Goal: Task Accomplishment & Management: Complete application form

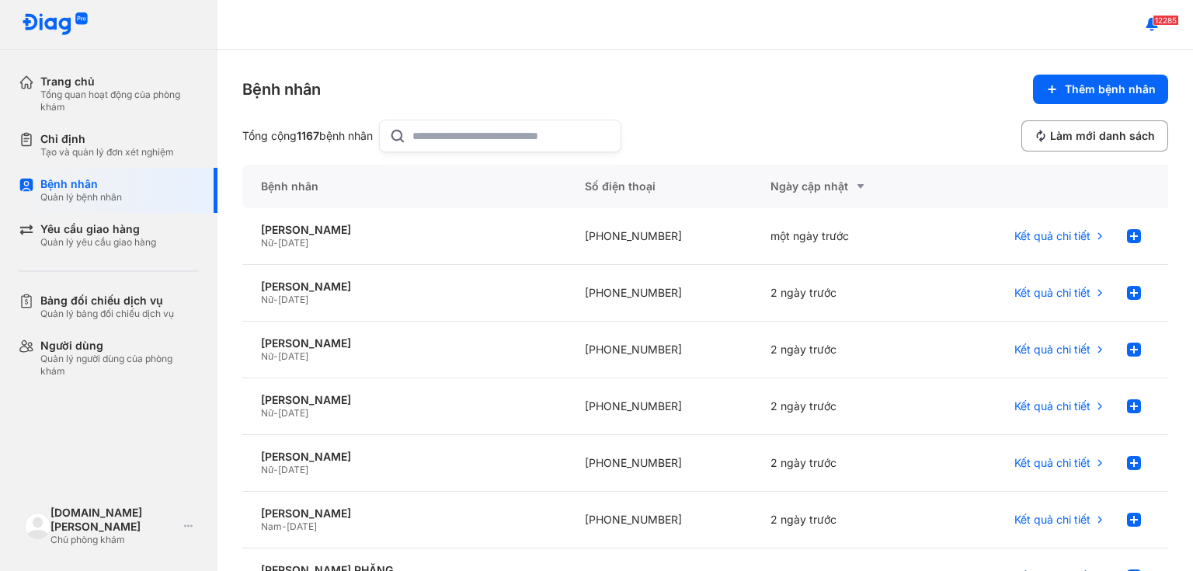
click at [453, 133] on input "text" at bounding box center [511, 135] width 199 height 31
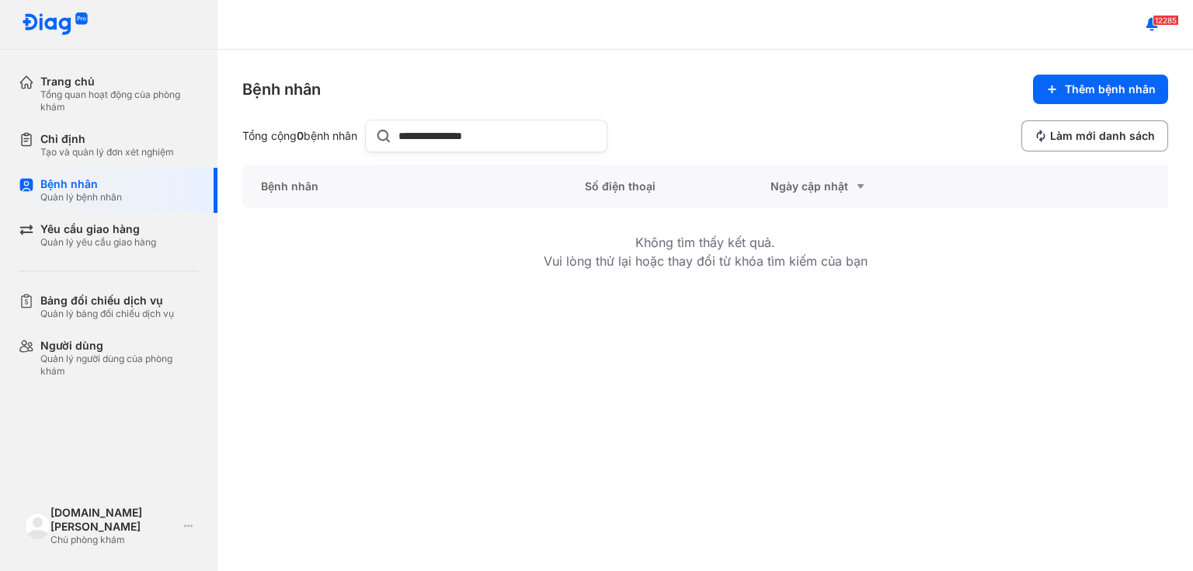
click at [433, 134] on input "**********" at bounding box center [497, 135] width 199 height 31
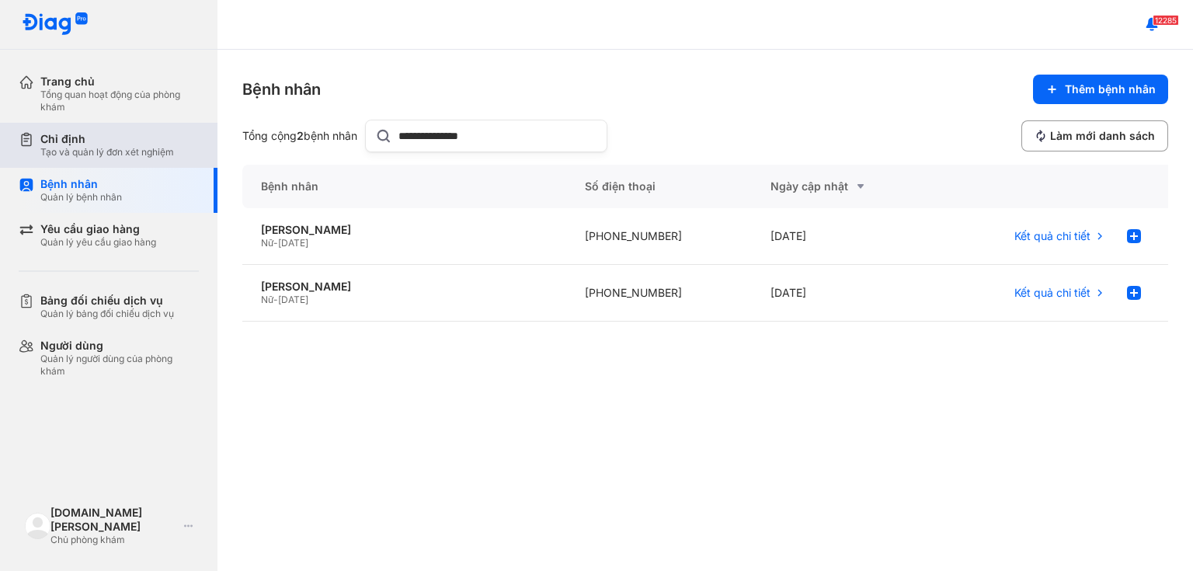
type input "**********"
click at [108, 151] on div "Tạo và quản lý đơn xét nghiệm" at bounding box center [107, 152] width 134 height 12
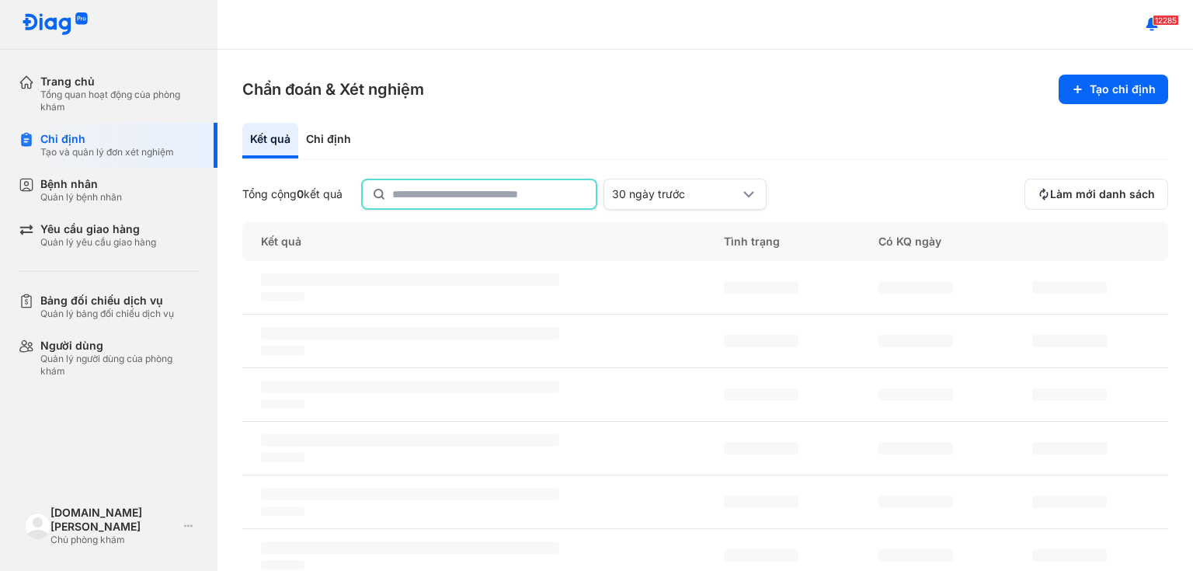
click at [425, 193] on input "text" at bounding box center [489, 194] width 194 height 28
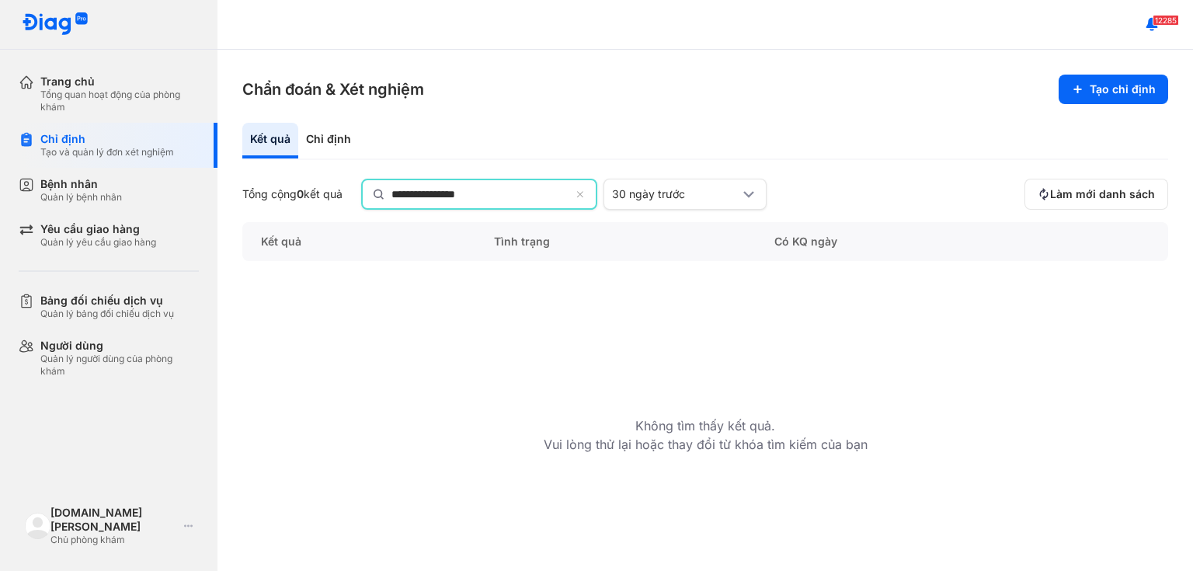
click at [432, 193] on input "**********" at bounding box center [480, 194] width 179 height 28
click at [432, 194] on input "**********" at bounding box center [480, 194] width 179 height 28
click at [426, 194] on input "**********" at bounding box center [480, 194] width 179 height 28
click at [429, 195] on input "**********" at bounding box center [480, 194] width 179 height 28
click at [411, 192] on input "**********" at bounding box center [480, 194] width 179 height 28
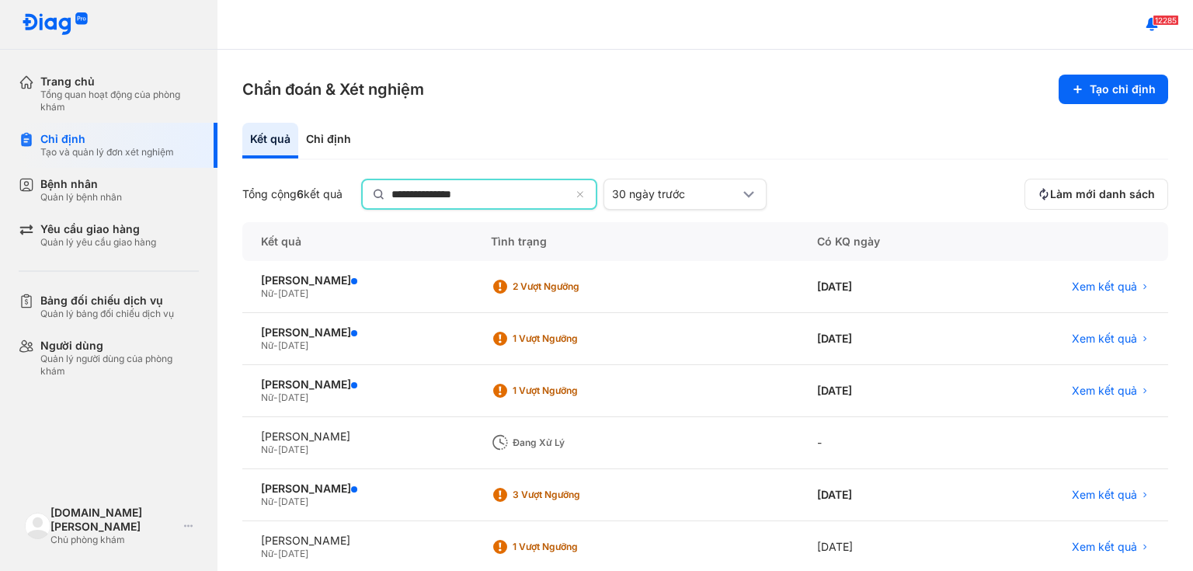
type input "**********"
click at [512, 446] on div "Đang xử lý" at bounding box center [574, 442] width 124 height 12
click at [328, 441] on div "[PERSON_NAME]" at bounding box center [357, 436] width 193 height 14
drag, startPoint x: 519, startPoint y: 436, endPoint x: 538, endPoint y: 436, distance: 18.6
click at [527, 436] on div "Đang xử lý" at bounding box center [574, 442] width 124 height 12
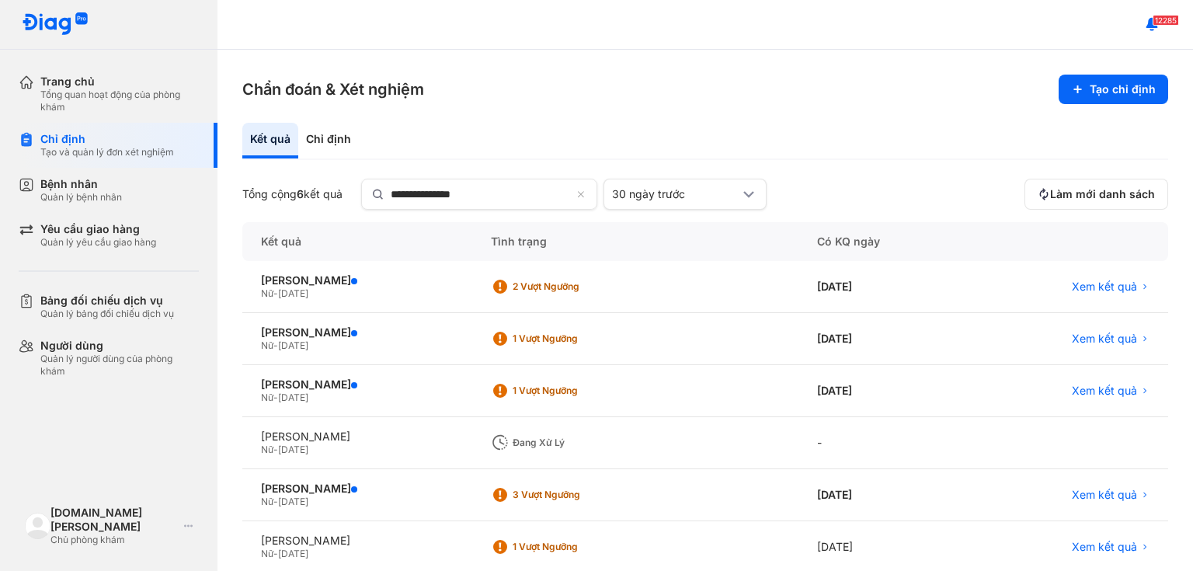
click at [579, 444] on div "Đang xử lý" at bounding box center [635, 443] width 326 height 52
click at [339, 145] on div "Chỉ định" at bounding box center [328, 141] width 61 height 36
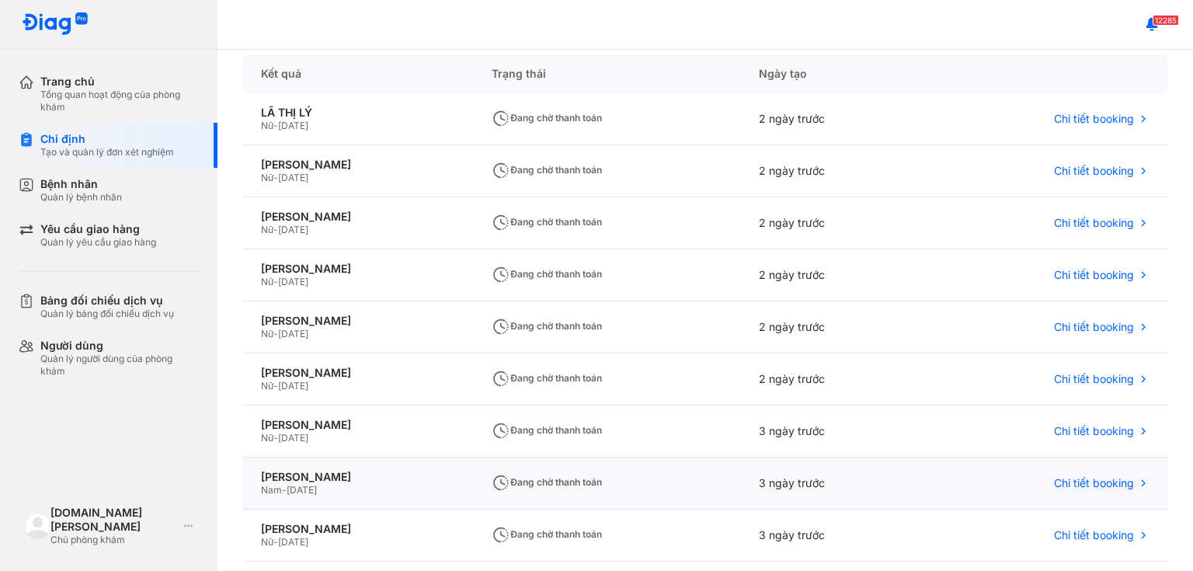
scroll to position [276, 0]
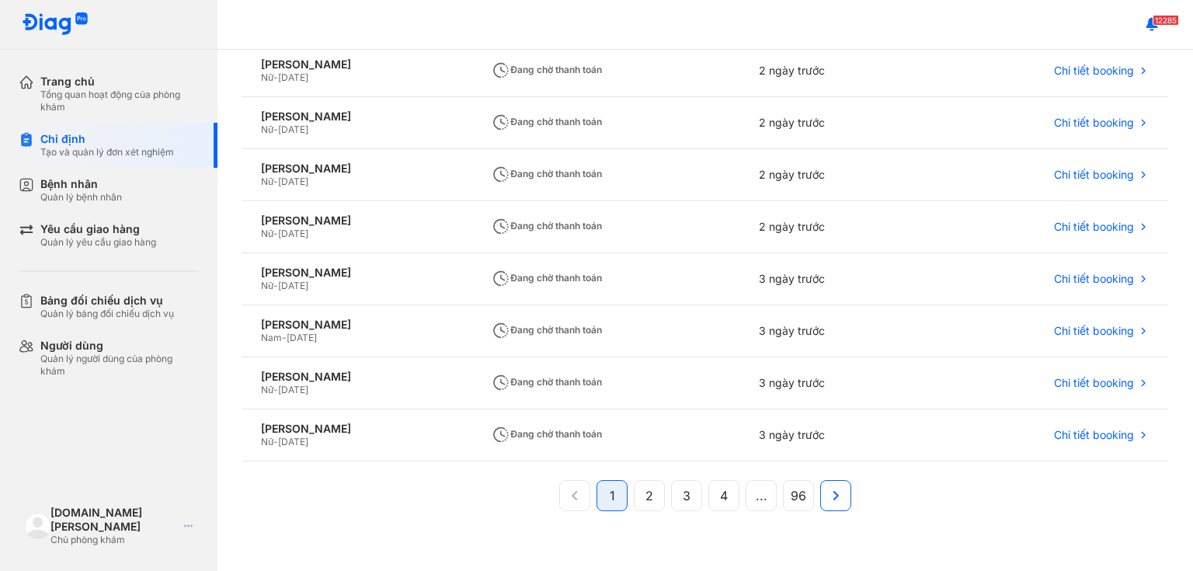
click at [579, 496] on icon at bounding box center [835, 495] width 17 height 17
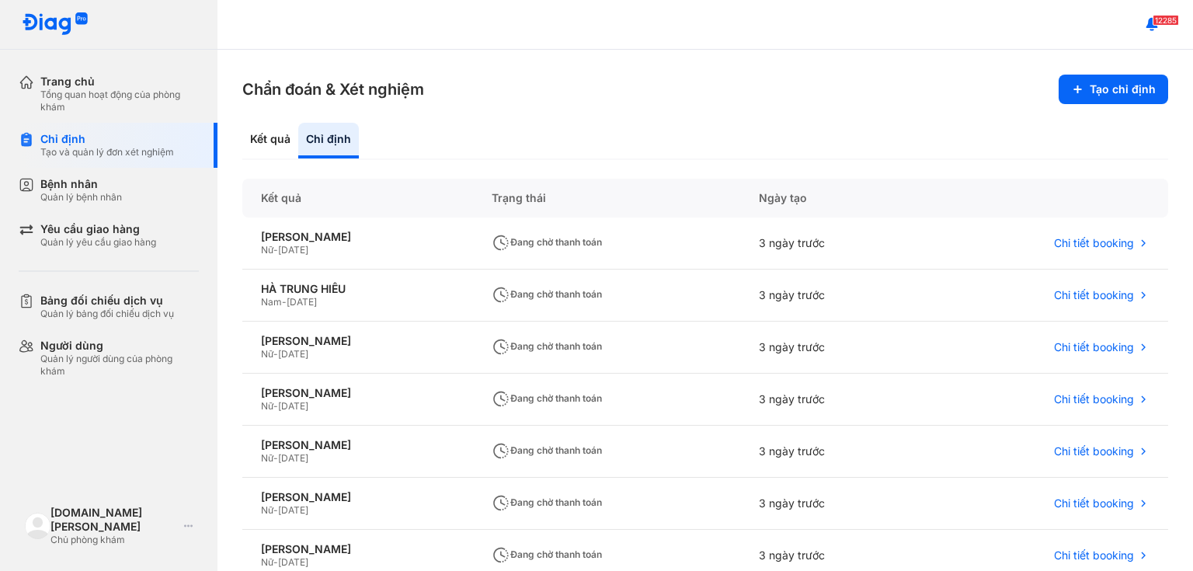
scroll to position [248, 0]
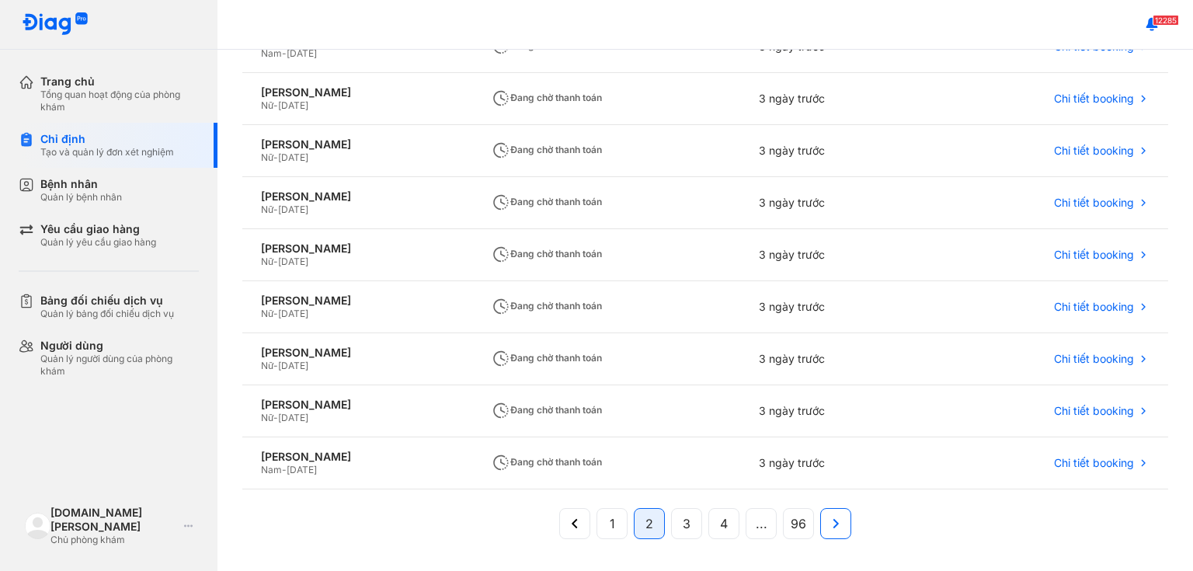
click at [579, 519] on button at bounding box center [835, 523] width 31 height 31
click at [579, 526] on icon at bounding box center [835, 523] width 17 height 17
click at [579, 526] on div "1 ... 3 4 5 ... 96" at bounding box center [704, 526] width 329 height 37
click at [579, 525] on icon at bounding box center [854, 523] width 17 height 17
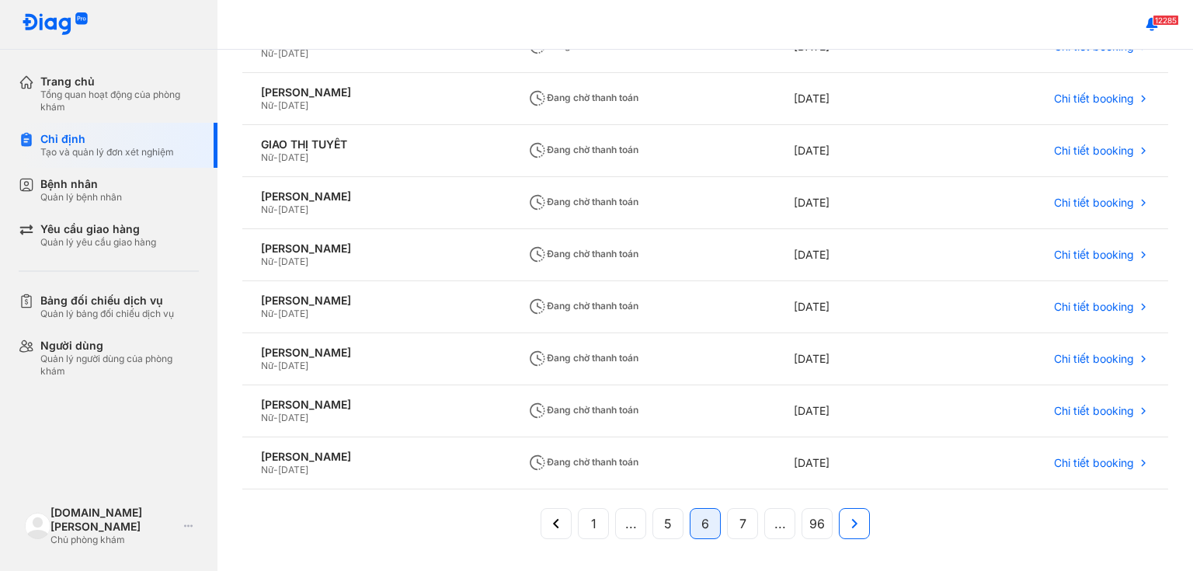
click at [579, 519] on icon at bounding box center [854, 523] width 17 height 17
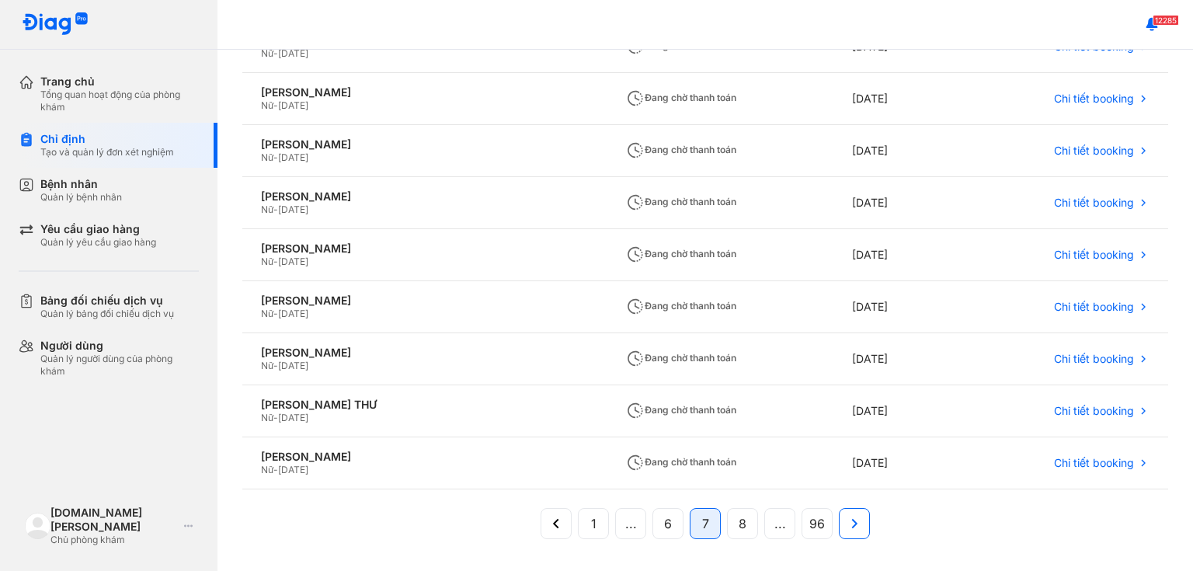
click at [579, 519] on icon at bounding box center [854, 523] width 17 height 17
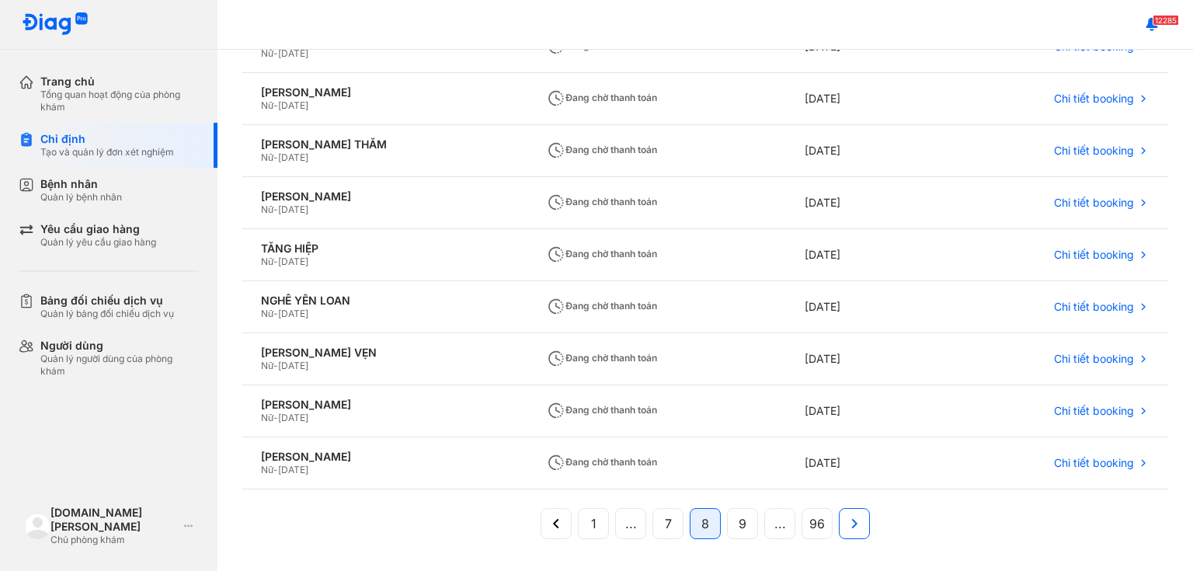
click at [579, 519] on icon at bounding box center [854, 523] width 17 height 17
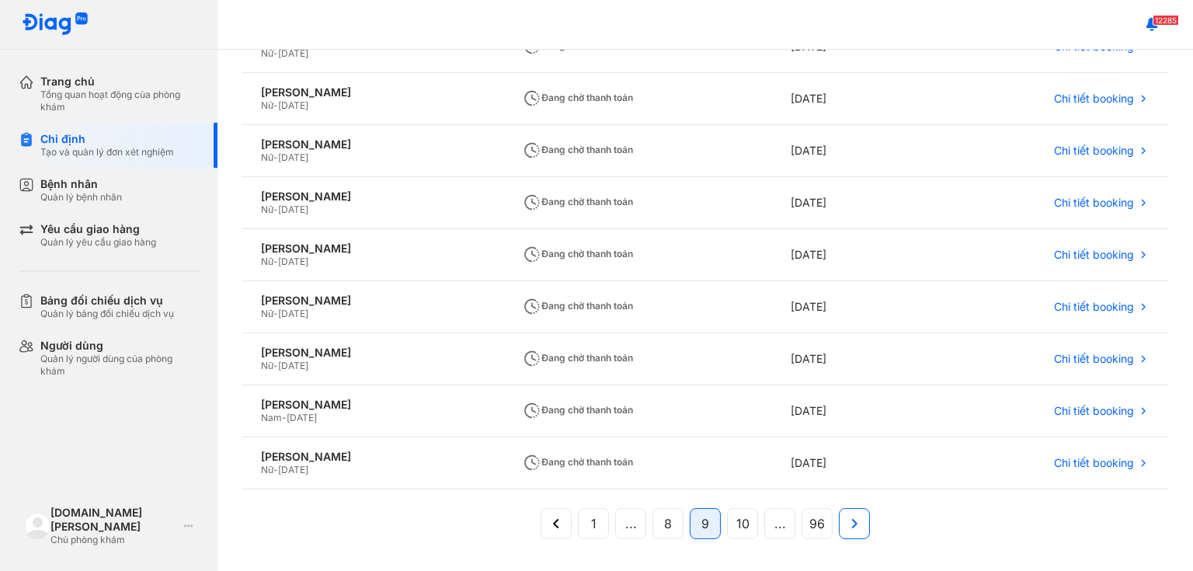
click at [579, 518] on icon at bounding box center [854, 523] width 17 height 17
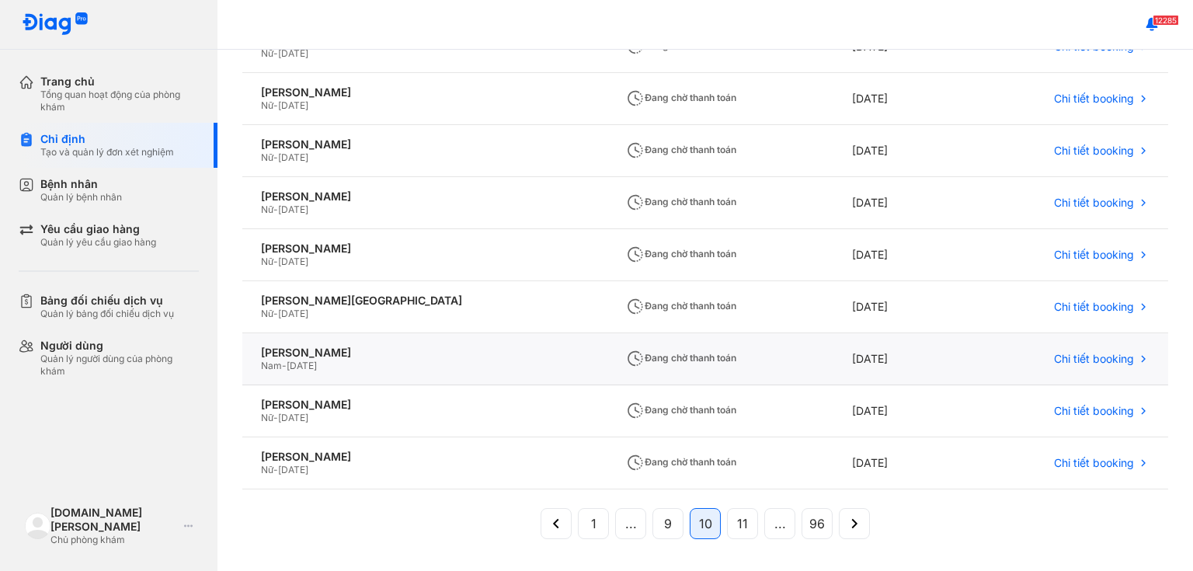
scroll to position [276, 0]
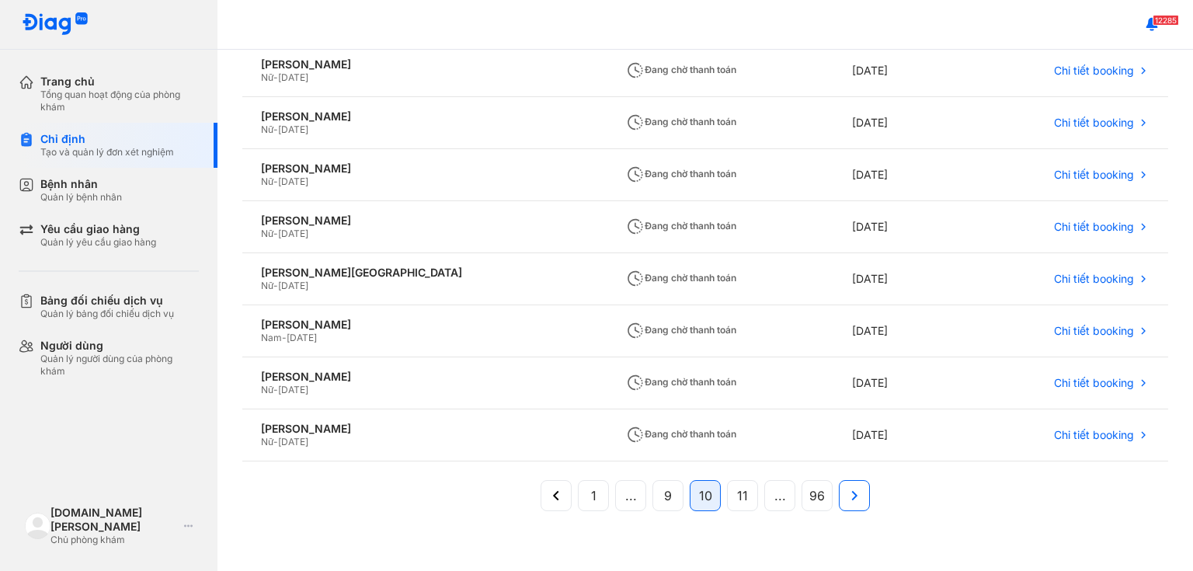
click at [579, 496] on icon at bounding box center [854, 495] width 17 height 17
click at [579, 482] on button at bounding box center [854, 495] width 31 height 31
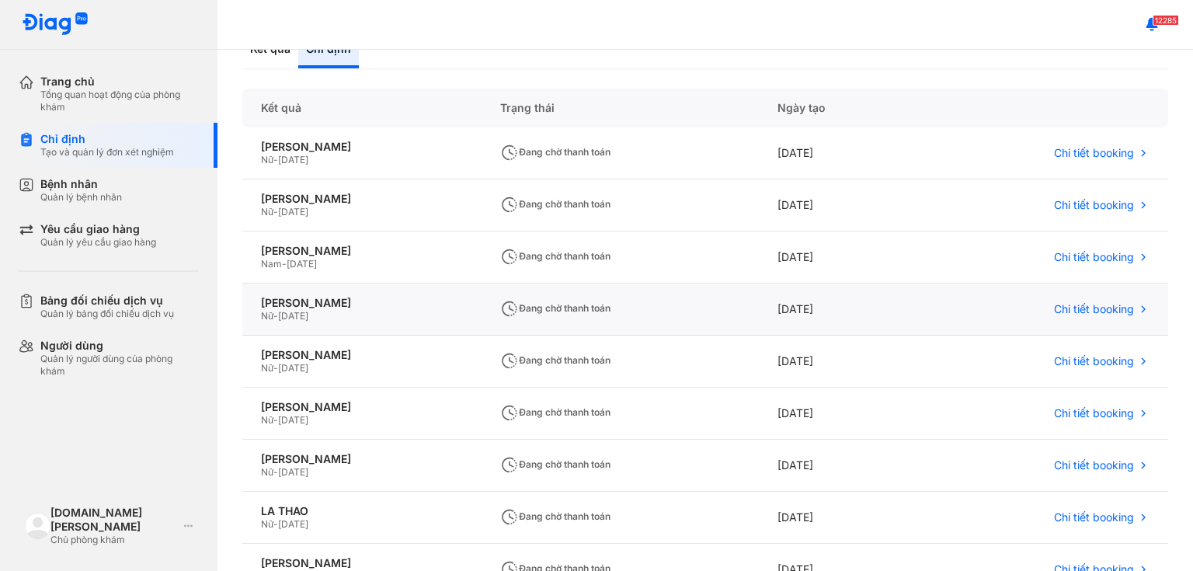
scroll to position [0, 0]
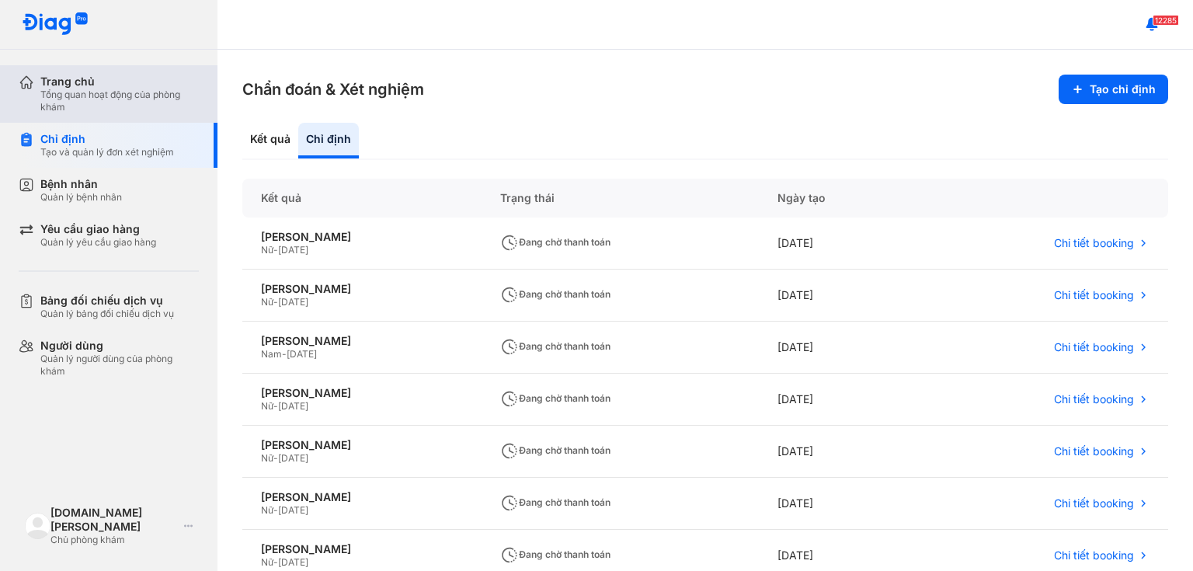
click at [97, 104] on div "Tổng quan hoạt động của phòng khám" at bounding box center [119, 101] width 158 height 25
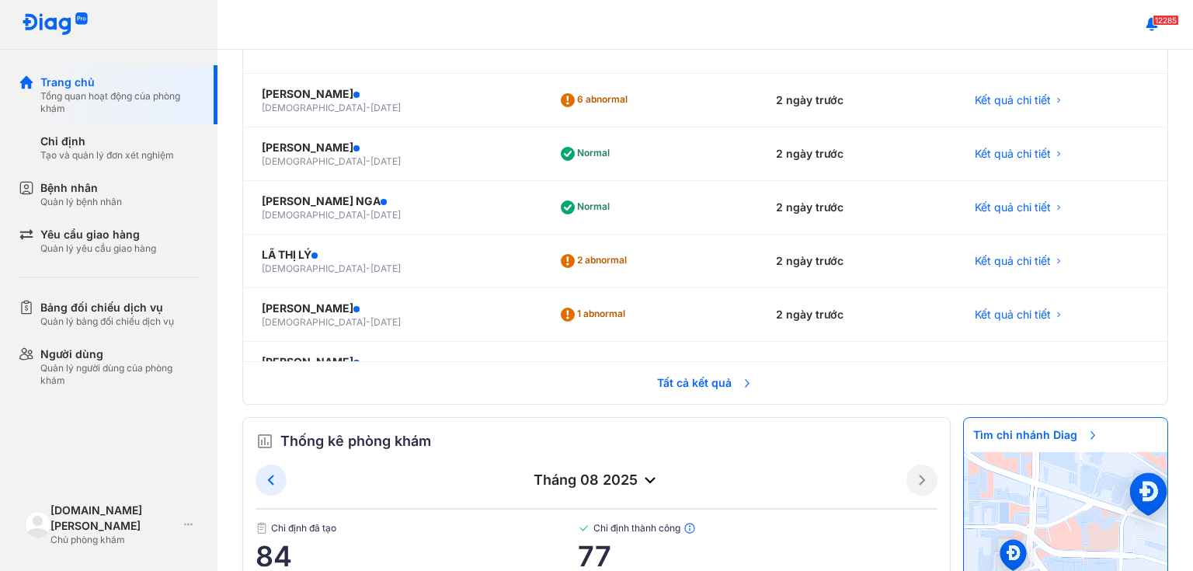
scroll to position [188, 0]
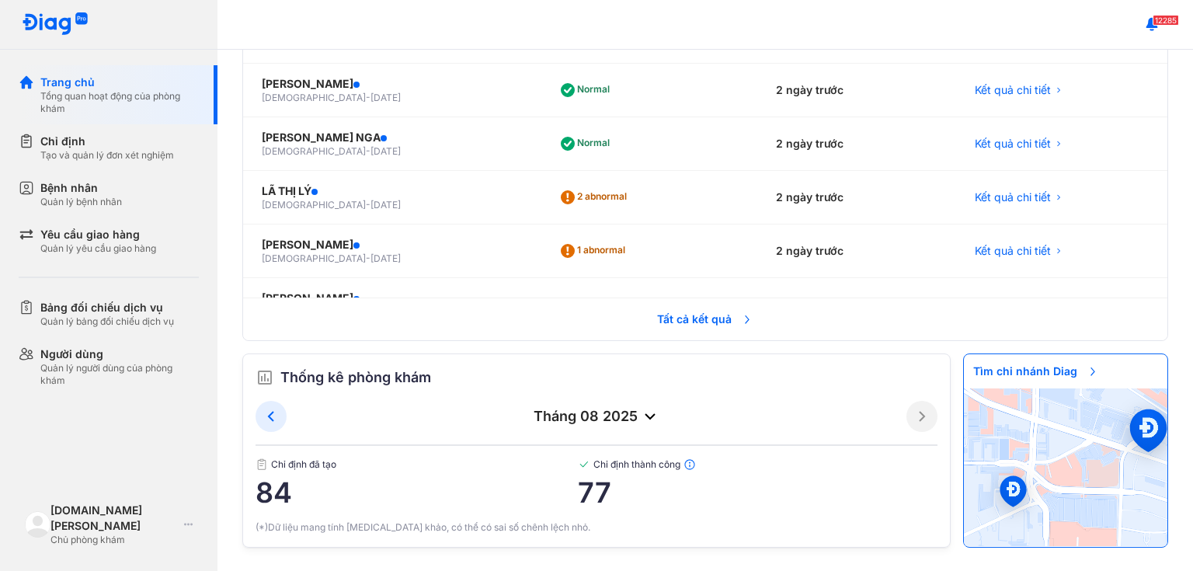
click at [276, 484] on span "84" at bounding box center [416, 492] width 322 height 31
click at [268, 409] on icon at bounding box center [271, 416] width 19 height 19
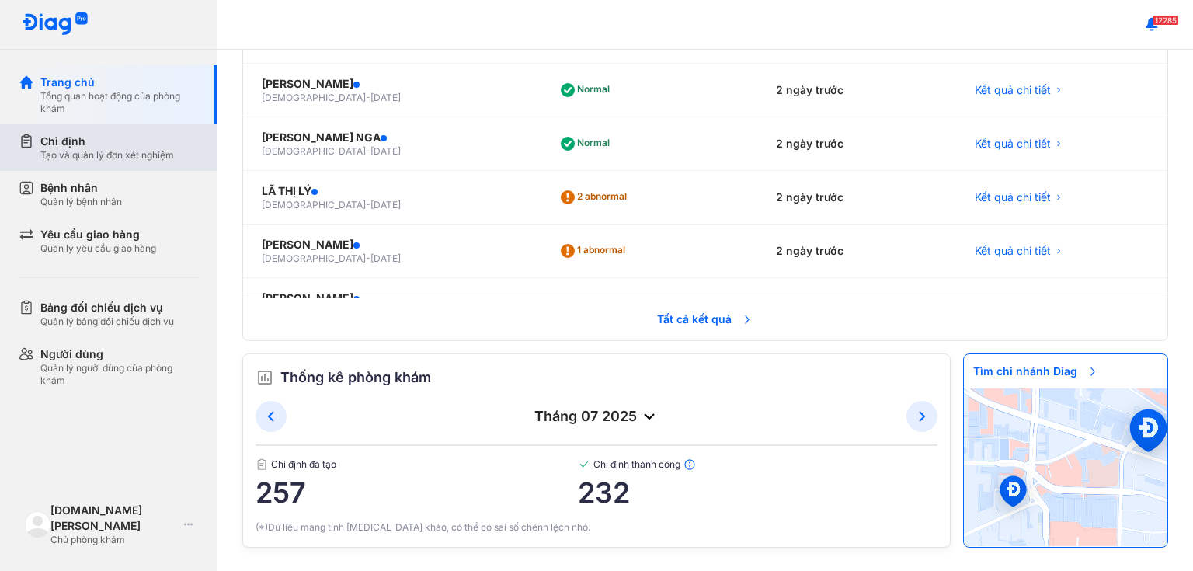
click at [75, 137] on div "Chỉ định" at bounding box center [107, 142] width 134 height 16
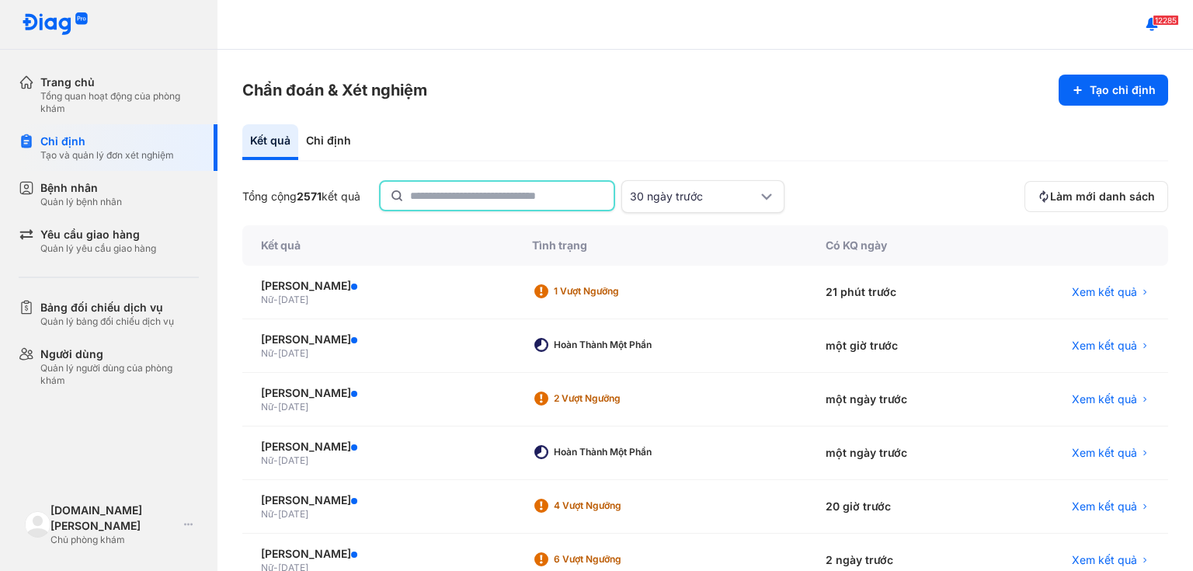
click at [427, 200] on input "text" at bounding box center [507, 196] width 194 height 28
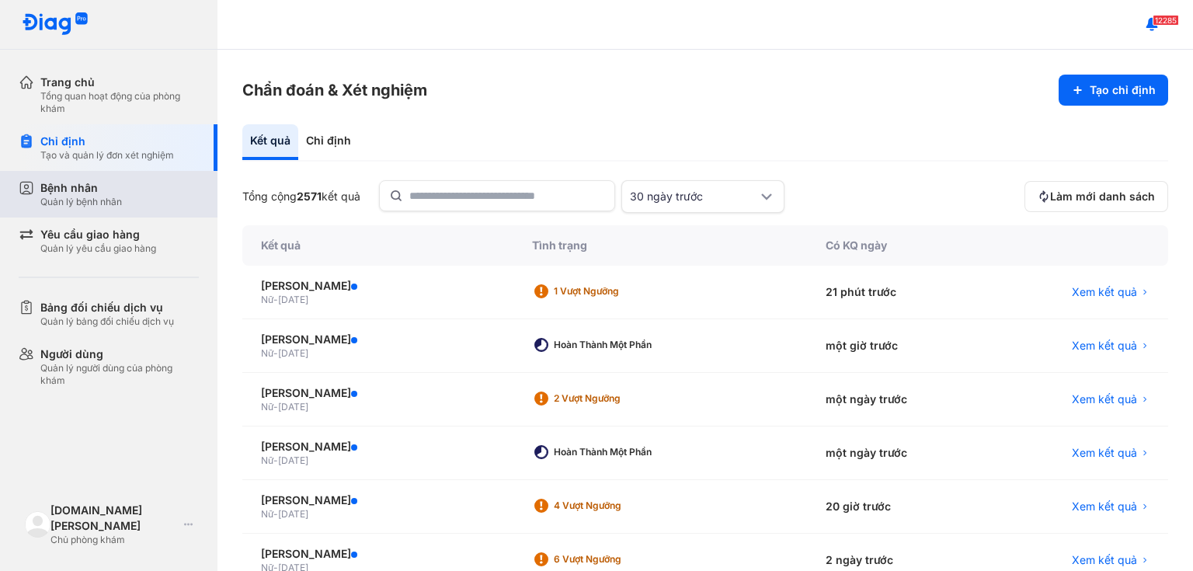
click at [115, 195] on div "Bệnh nhân" at bounding box center [81, 188] width 82 height 16
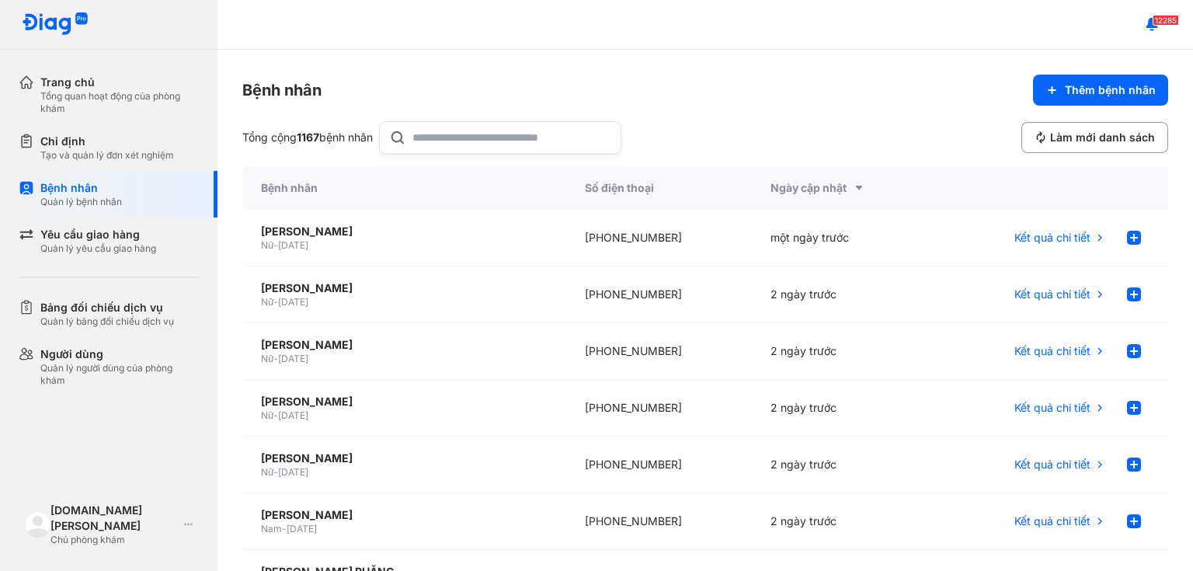
click at [460, 134] on input "text" at bounding box center [511, 137] width 199 height 31
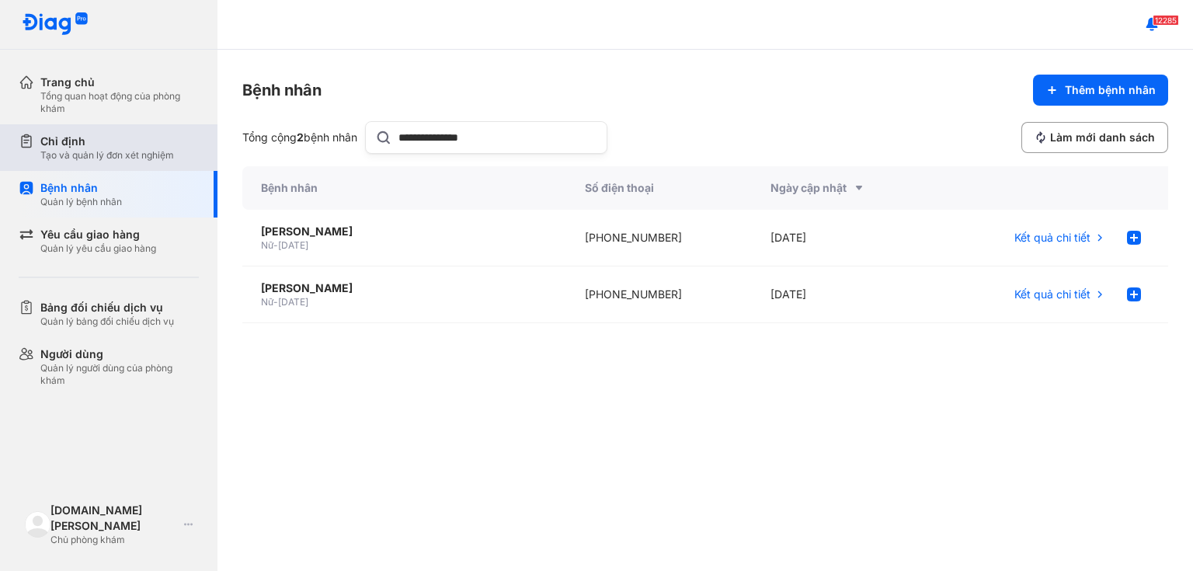
type input "**********"
click at [102, 150] on div "Tạo và quản lý đơn xét nghiệm" at bounding box center [107, 155] width 134 height 12
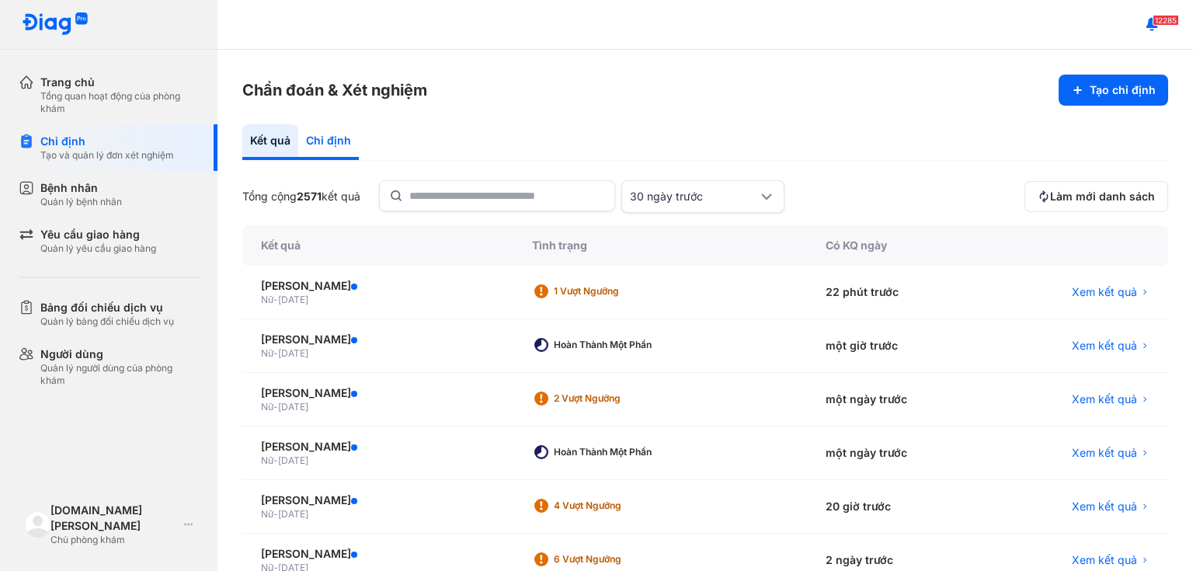
click at [332, 140] on div "Chỉ định" at bounding box center [328, 142] width 61 height 36
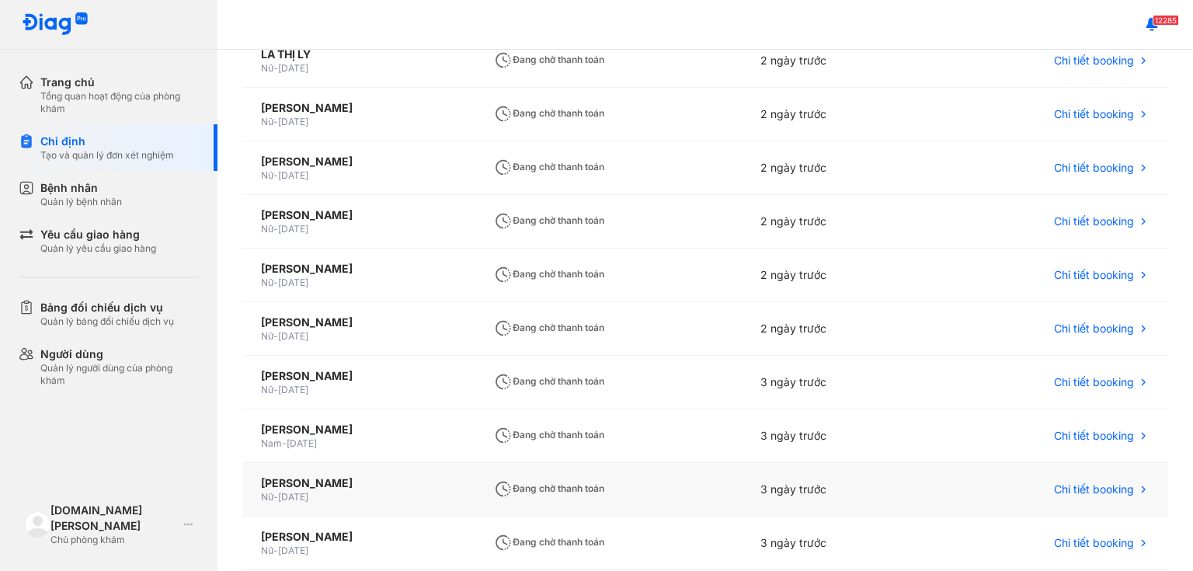
scroll to position [295, 0]
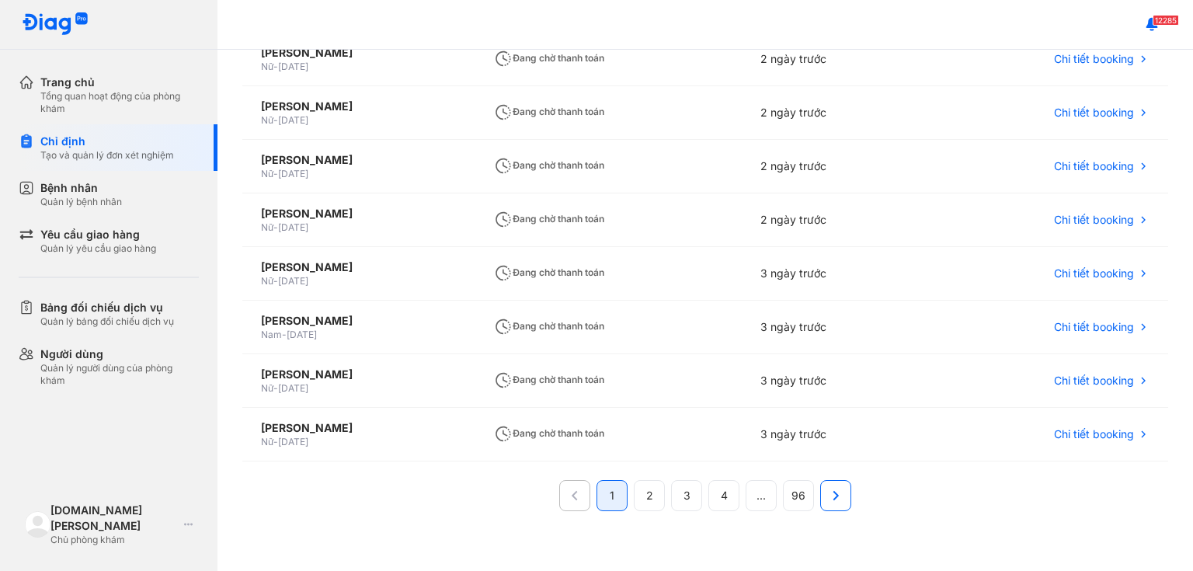
click at [579, 499] on icon at bounding box center [835, 495] width 17 height 17
click at [579, 492] on icon at bounding box center [835, 495] width 17 height 17
click at [579, 494] on button at bounding box center [835, 495] width 31 height 31
click at [579, 492] on icon at bounding box center [854, 495] width 17 height 17
click at [579, 495] on button at bounding box center [854, 495] width 31 height 31
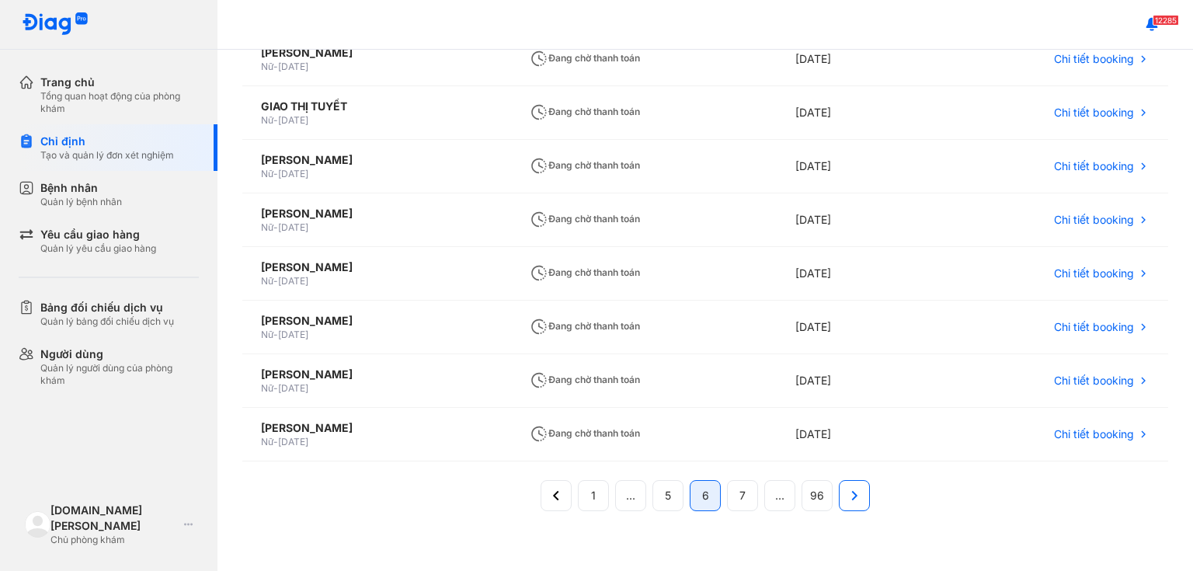
click at [579, 502] on button at bounding box center [854, 495] width 31 height 31
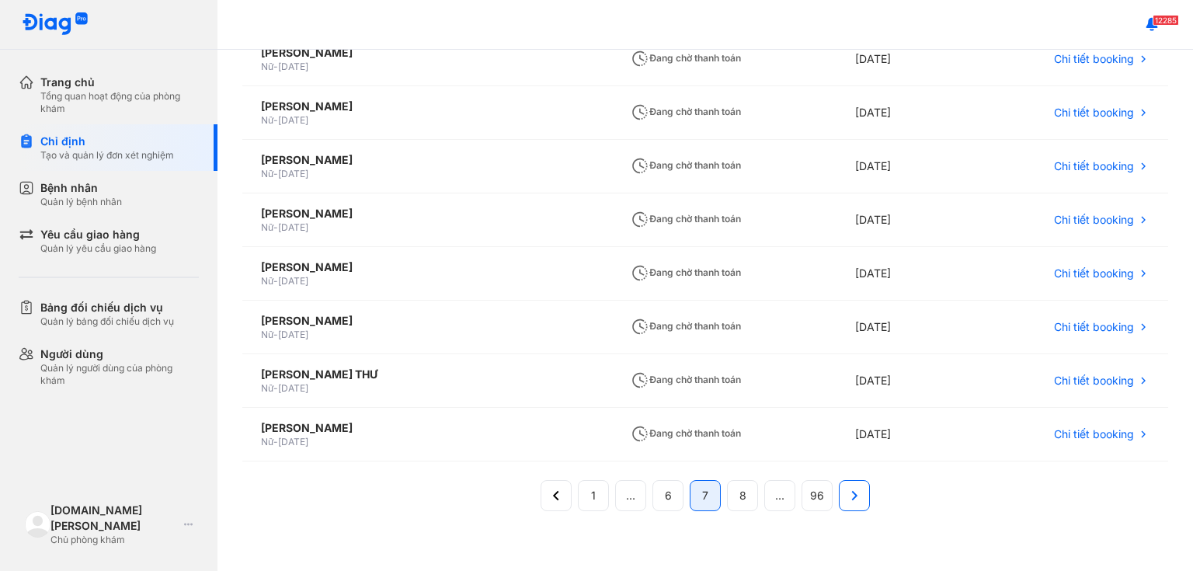
click at [579, 499] on icon at bounding box center [854, 495] width 17 height 17
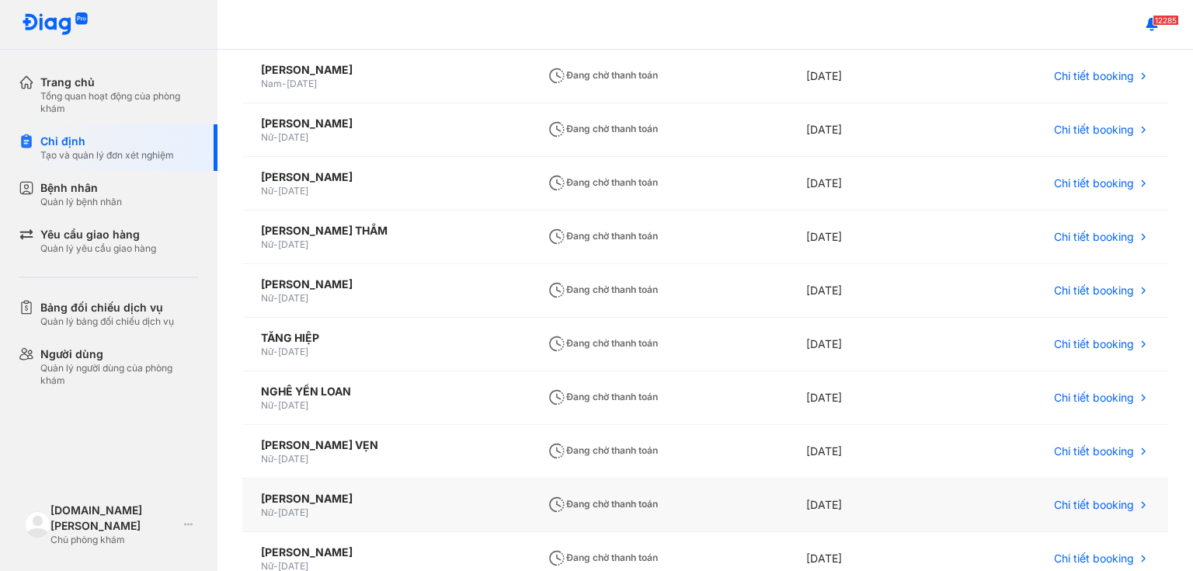
scroll to position [233, 0]
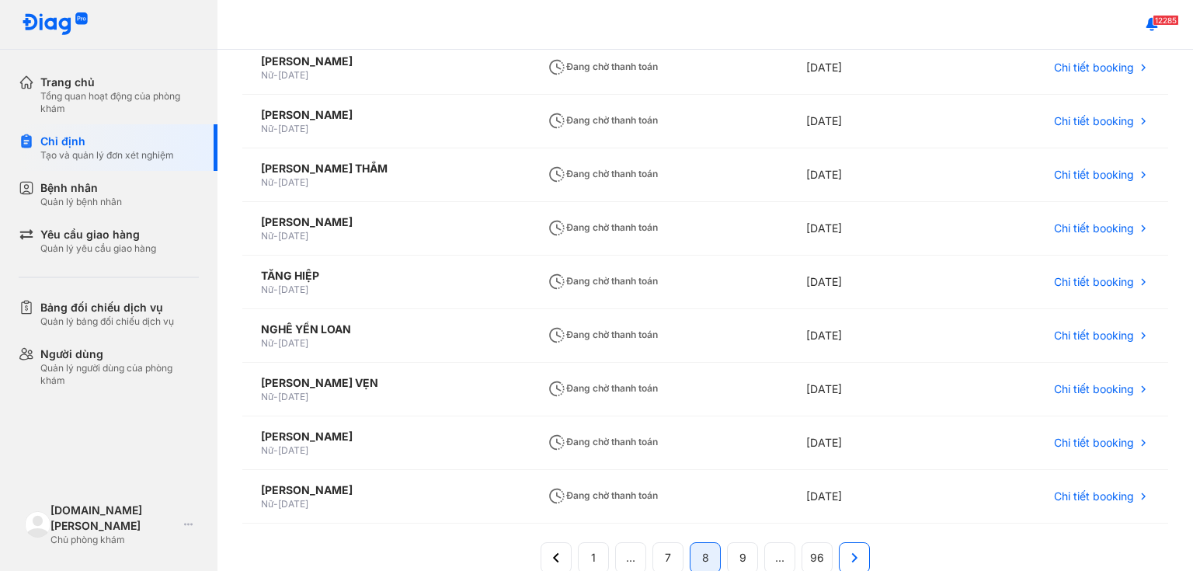
click at [579, 540] on button at bounding box center [854, 557] width 31 height 31
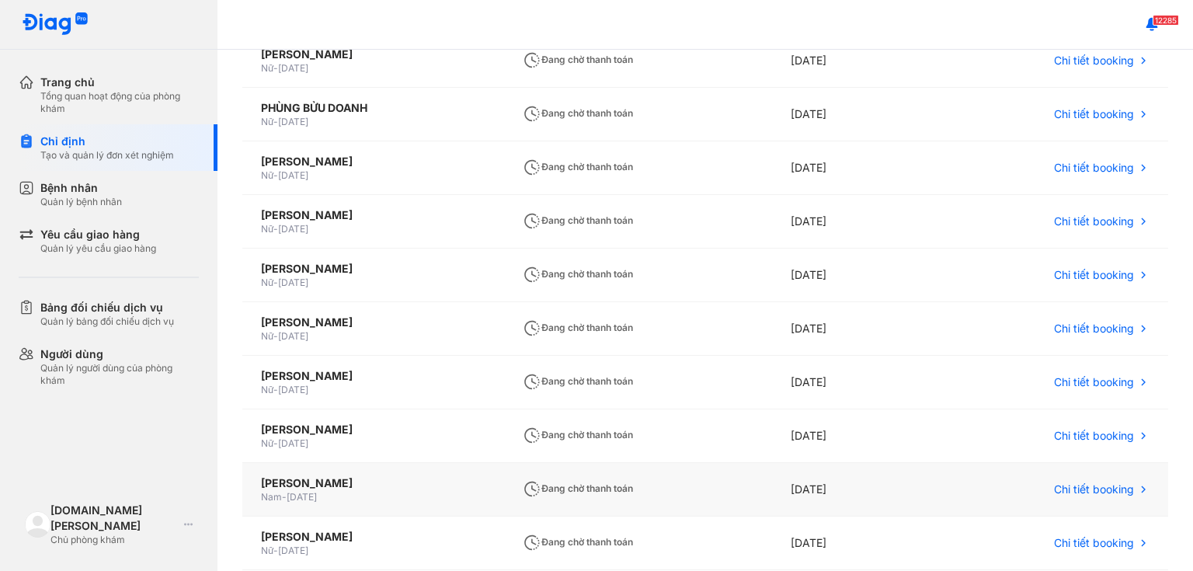
scroll to position [248, 0]
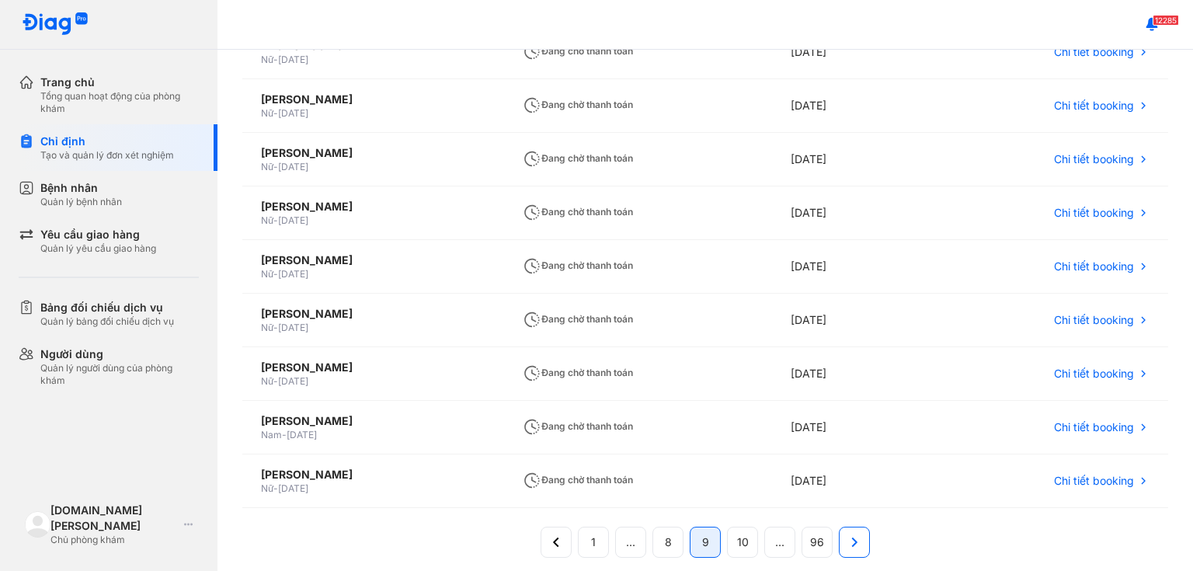
click at [579, 540] on icon at bounding box center [854, 541] width 17 height 17
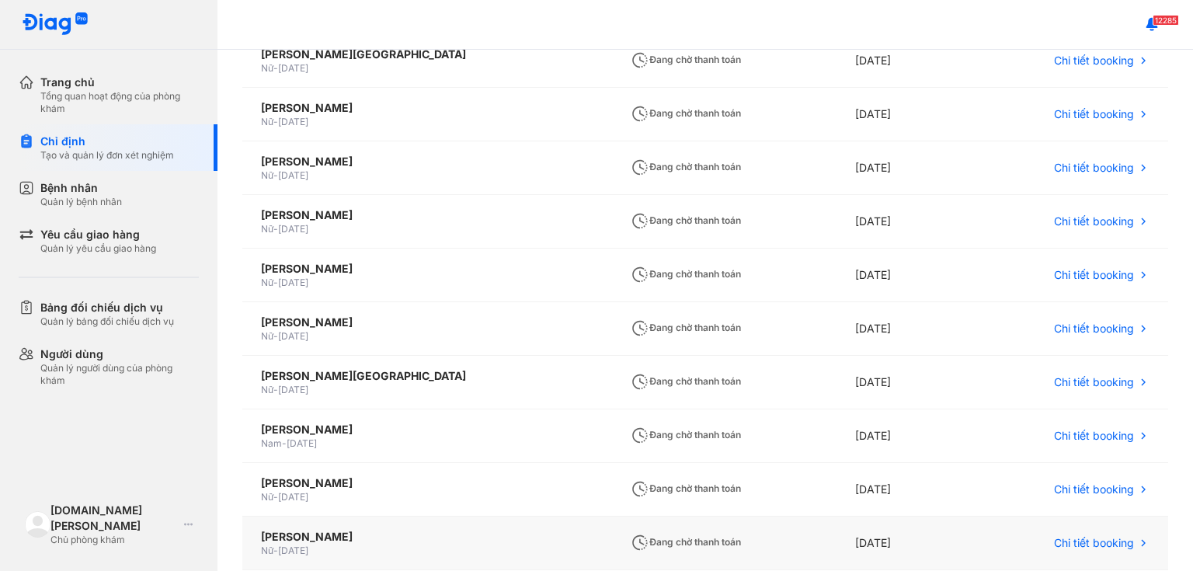
scroll to position [295, 0]
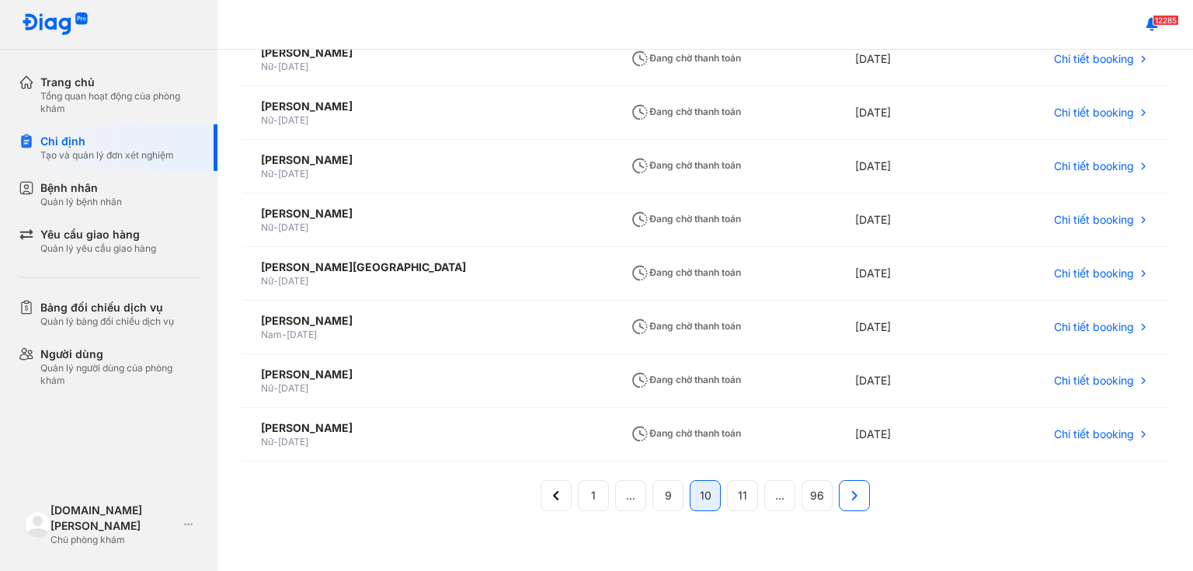
click at [579, 487] on icon at bounding box center [854, 495] width 17 height 17
click at [579, 496] on icon at bounding box center [854, 495] width 17 height 17
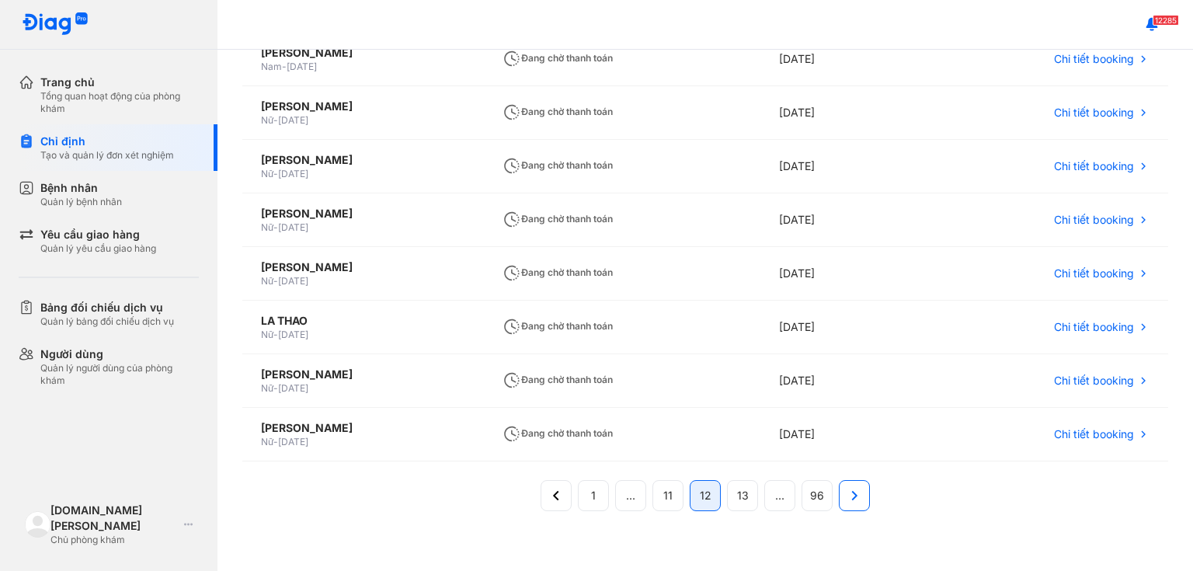
click at [579, 494] on button at bounding box center [854, 495] width 31 height 31
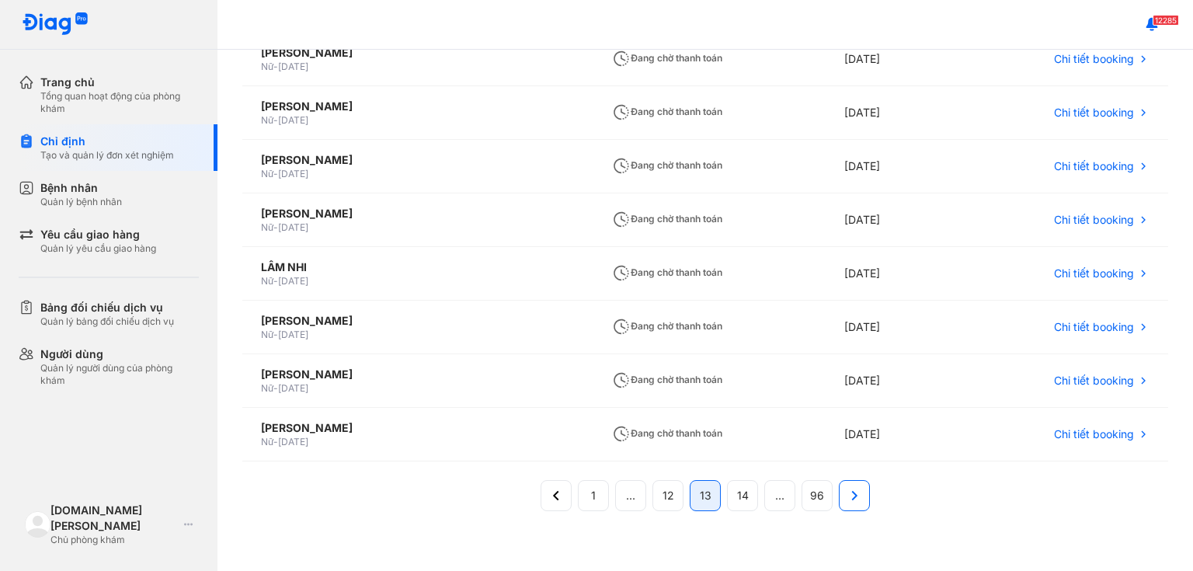
click at [579, 491] on icon at bounding box center [854, 495] width 17 height 17
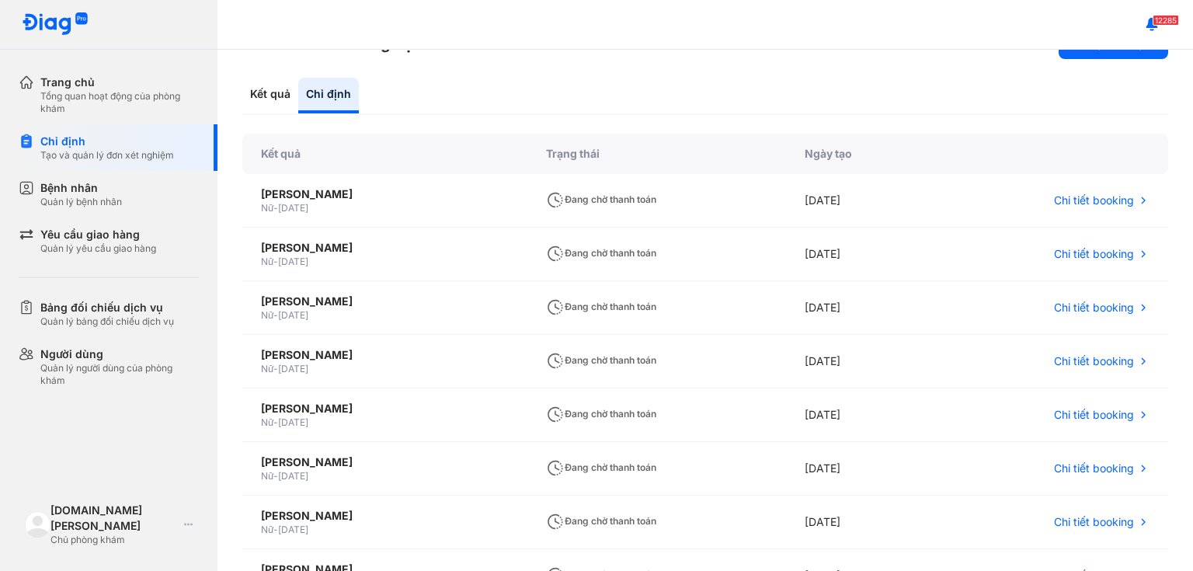
scroll to position [233, 0]
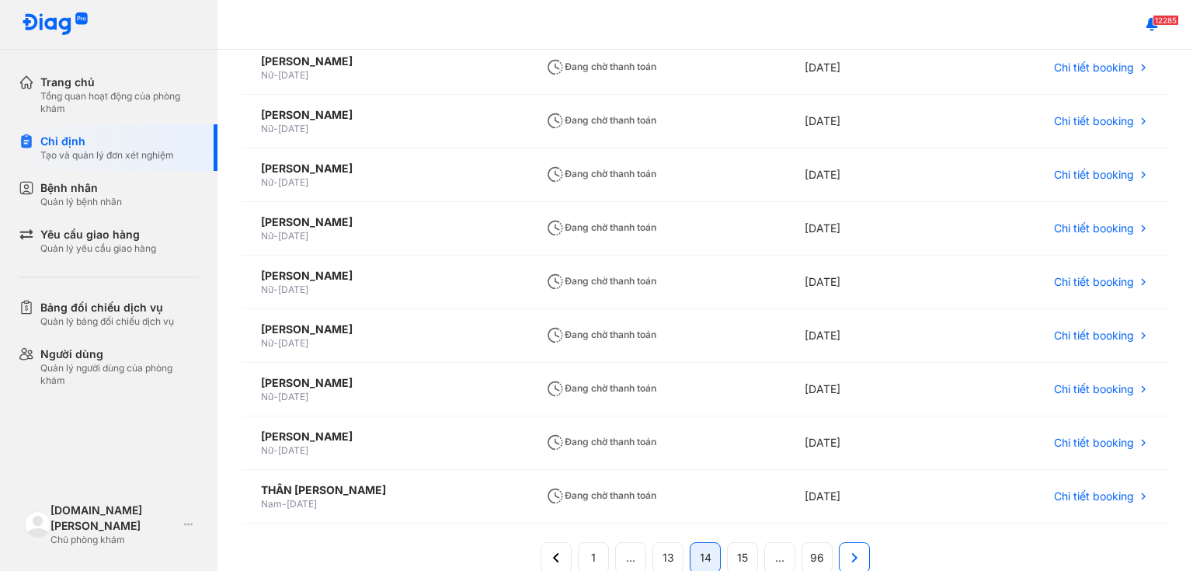
click at [579, 540] on icon at bounding box center [854, 557] width 17 height 17
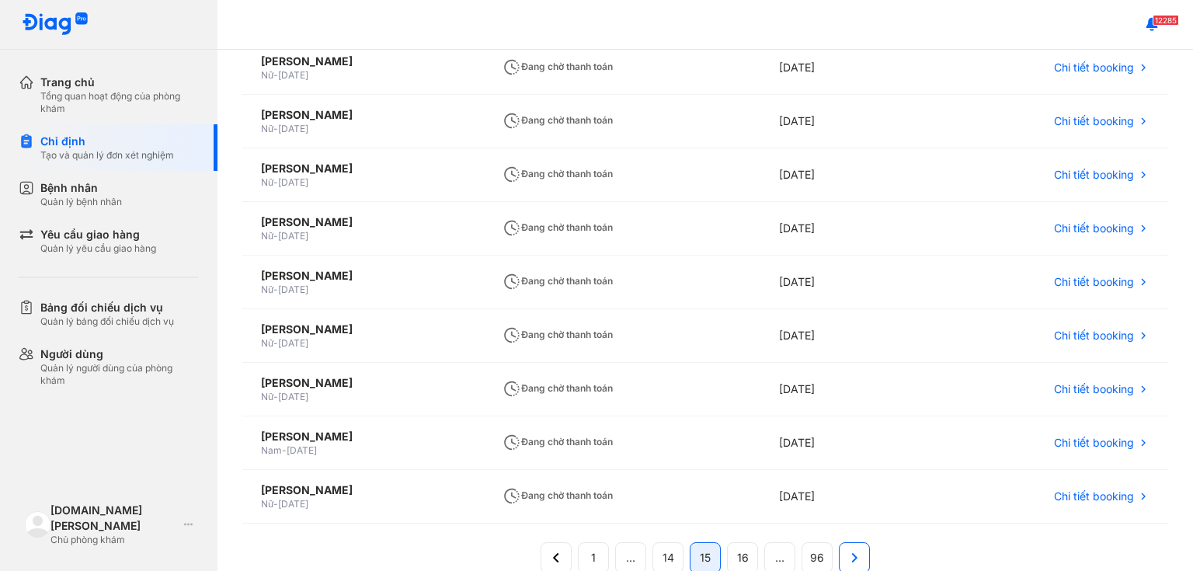
click at [579, 540] on icon at bounding box center [854, 557] width 17 height 17
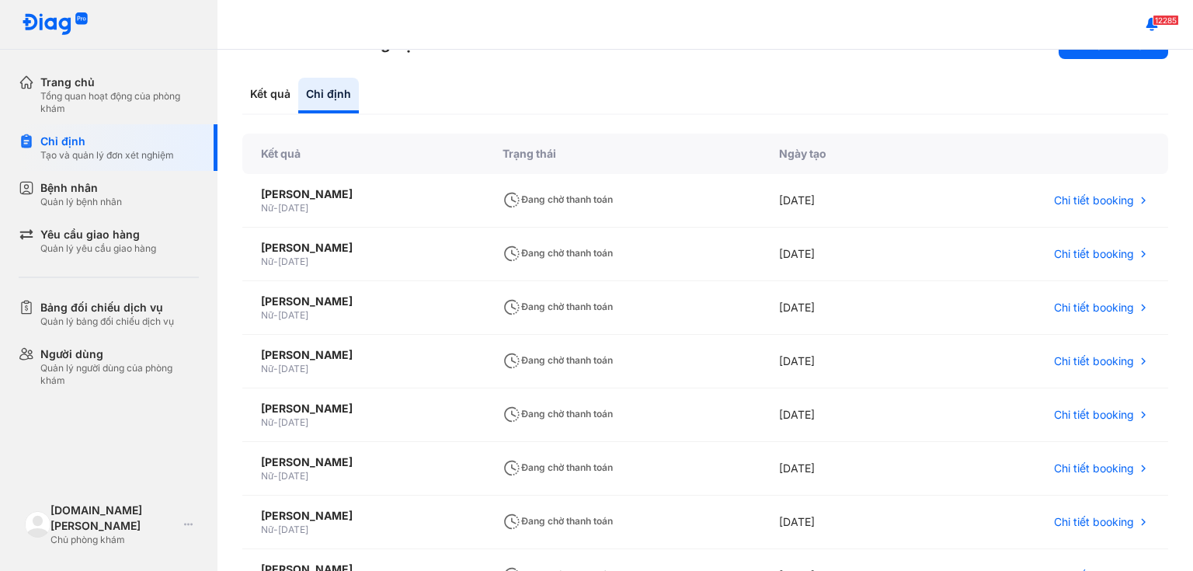
scroll to position [295, 0]
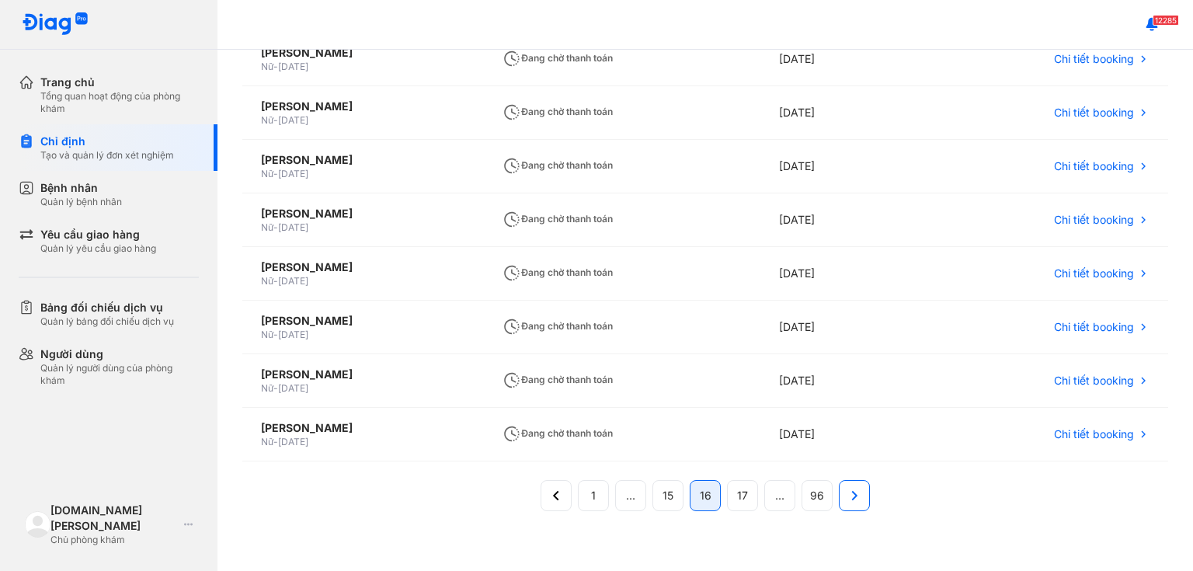
click at [579, 491] on icon at bounding box center [854, 495] width 17 height 17
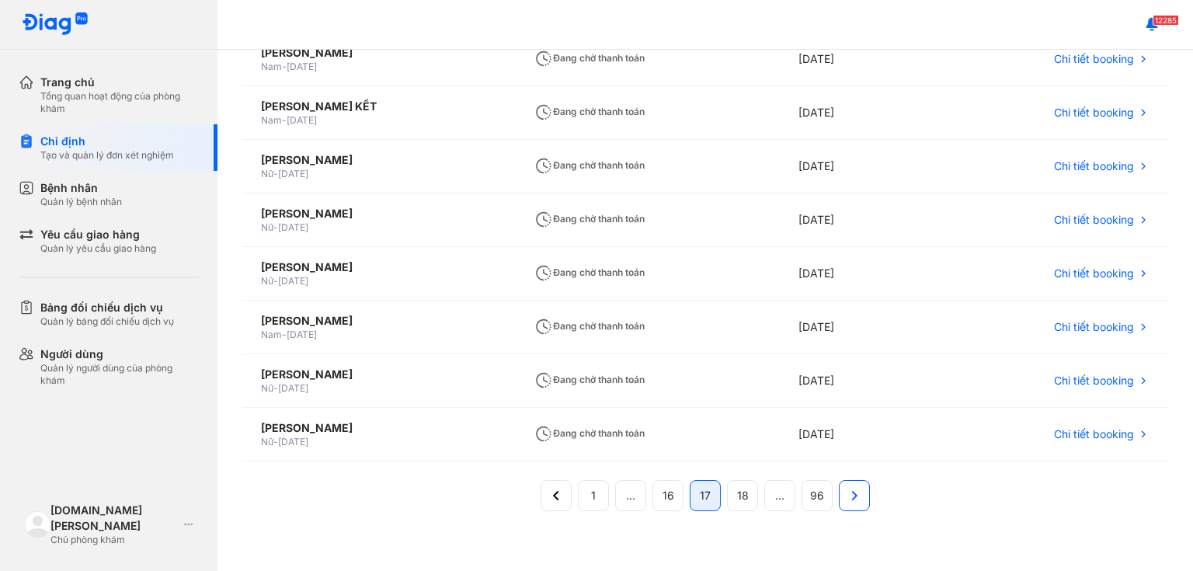
click at [579, 493] on icon at bounding box center [854, 495] width 17 height 17
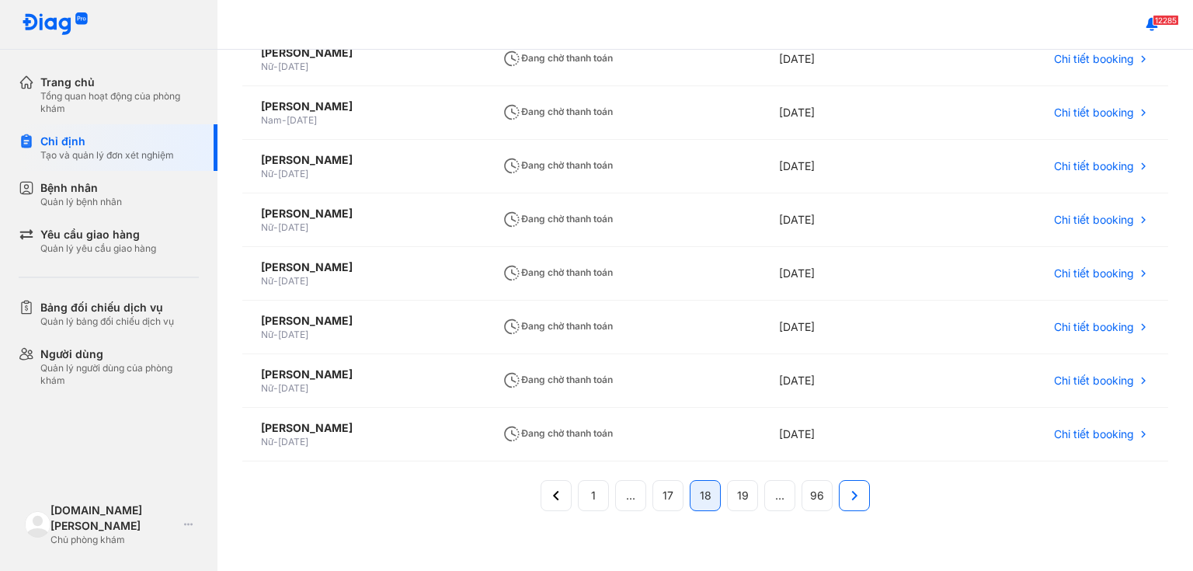
click at [579, 499] on icon at bounding box center [854, 495] width 17 height 17
click at [579, 488] on icon at bounding box center [854, 495] width 17 height 17
click at [579, 495] on button at bounding box center [854, 495] width 31 height 31
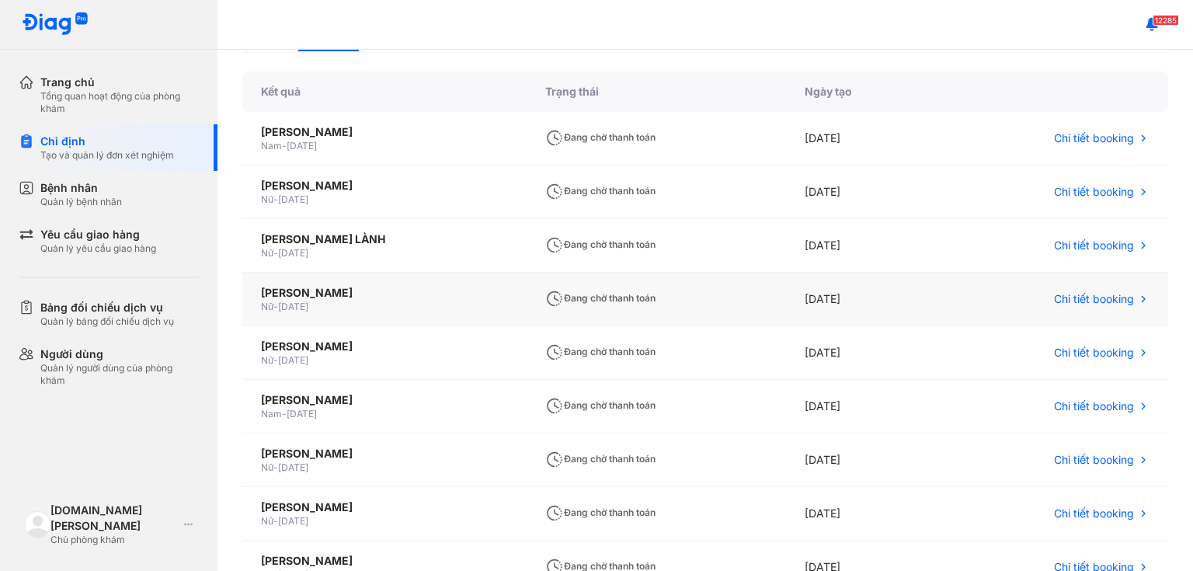
scroll to position [0, 0]
